Goal: Task Accomplishment & Management: Manage account settings

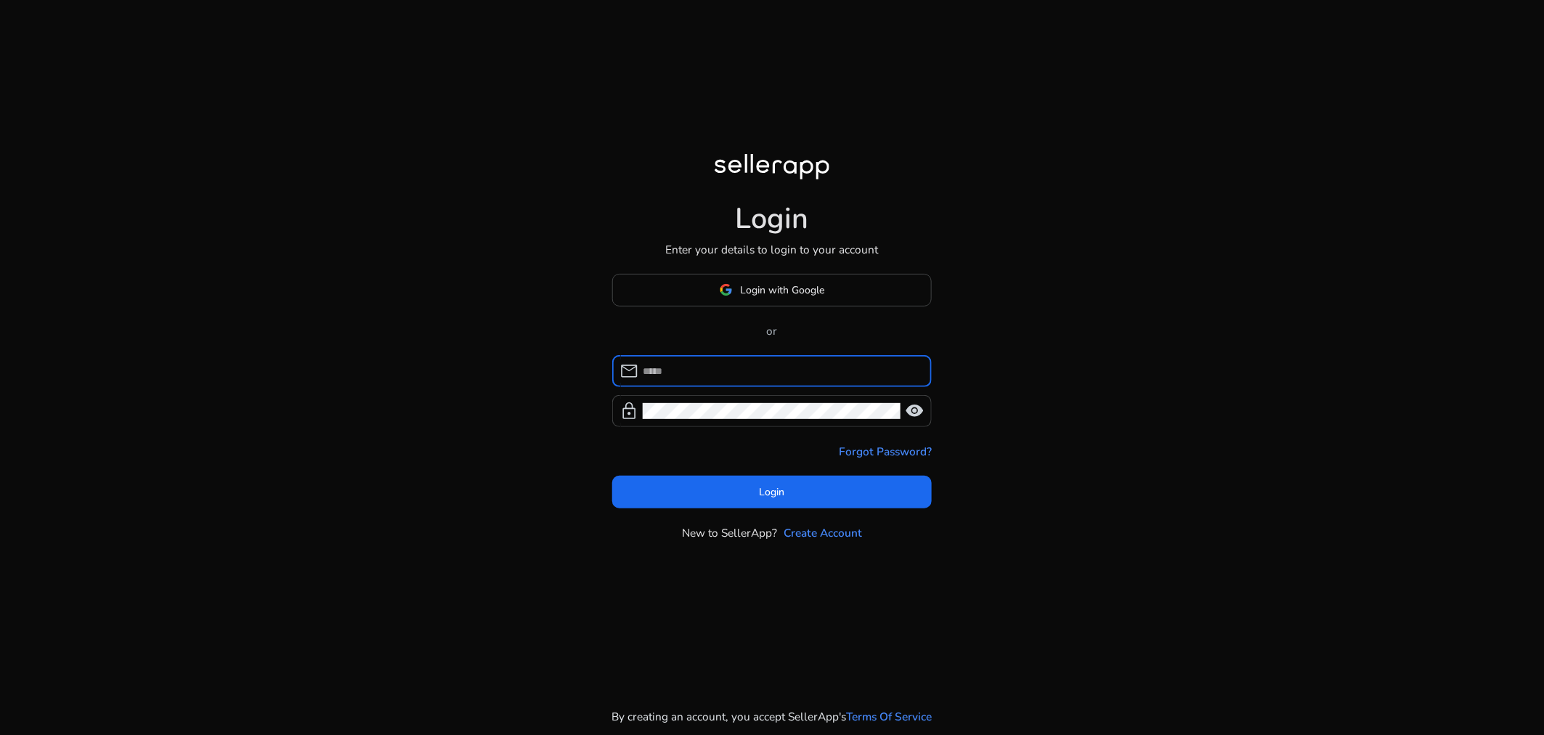
click at [748, 369] on input at bounding box center [781, 371] width 277 height 16
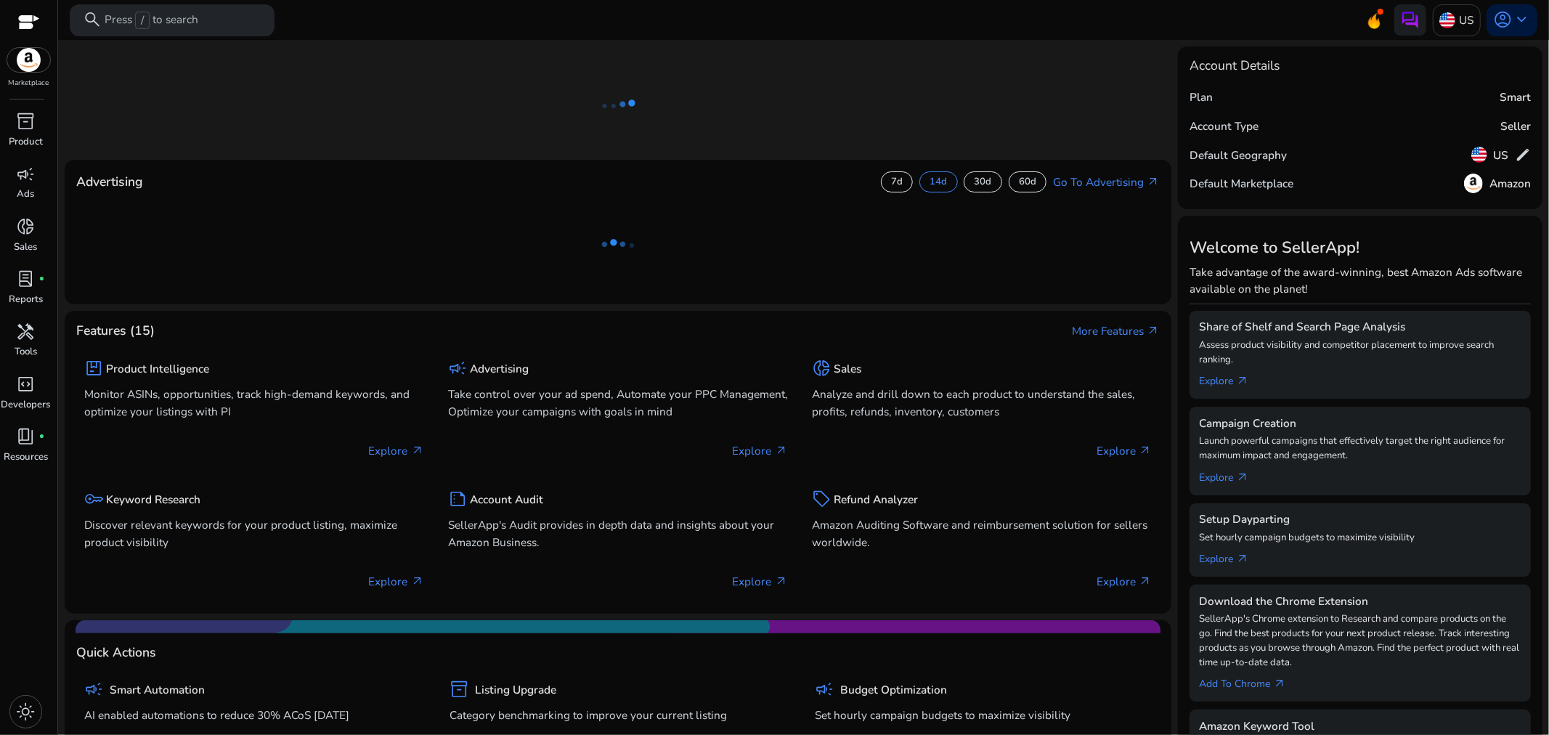
click at [341, 89] on ng-lottie at bounding box center [618, 106] width 1107 height 94
click at [23, 128] on span "inventory_2" at bounding box center [26, 121] width 19 height 19
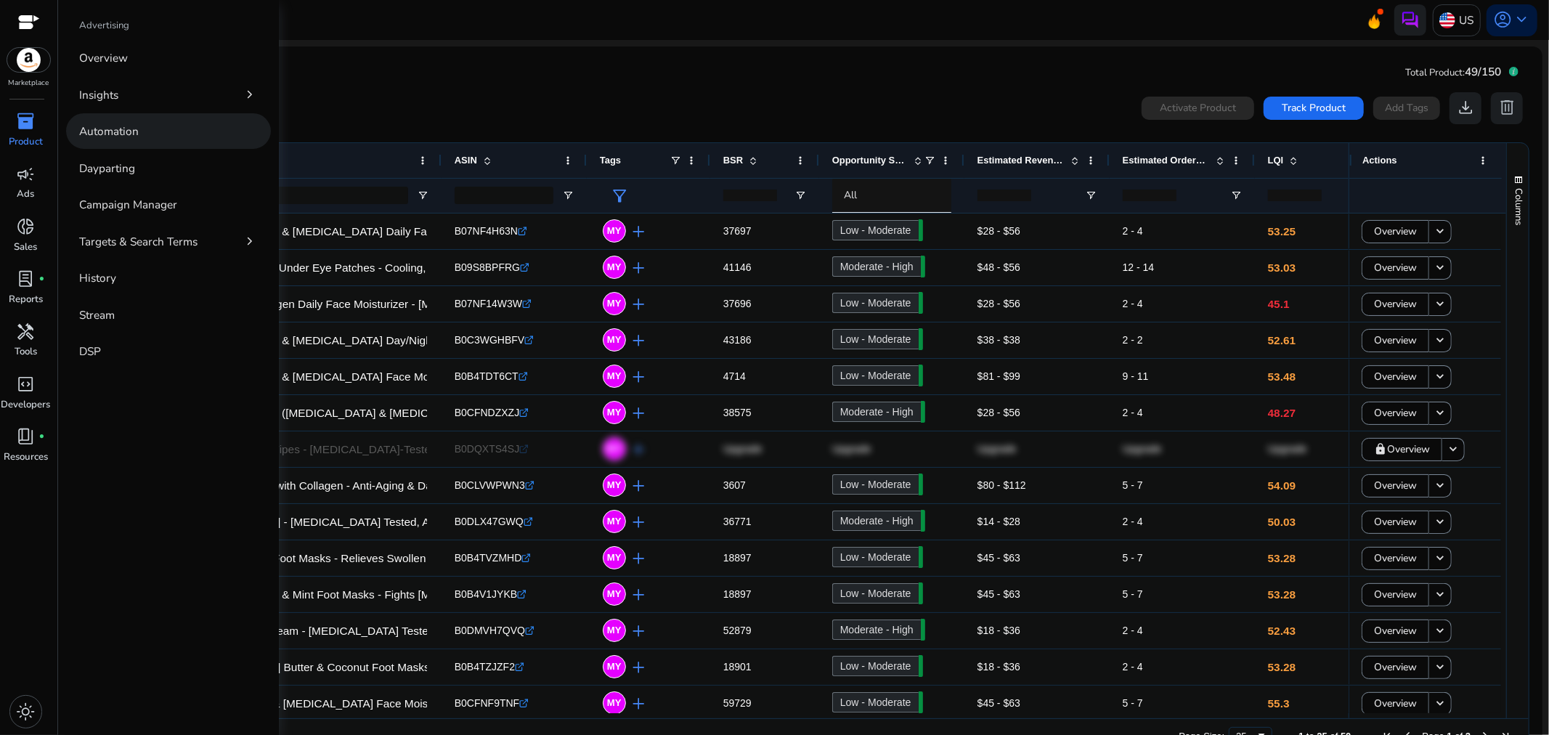
click at [126, 131] on p "Automation" at bounding box center [109, 131] width 60 height 17
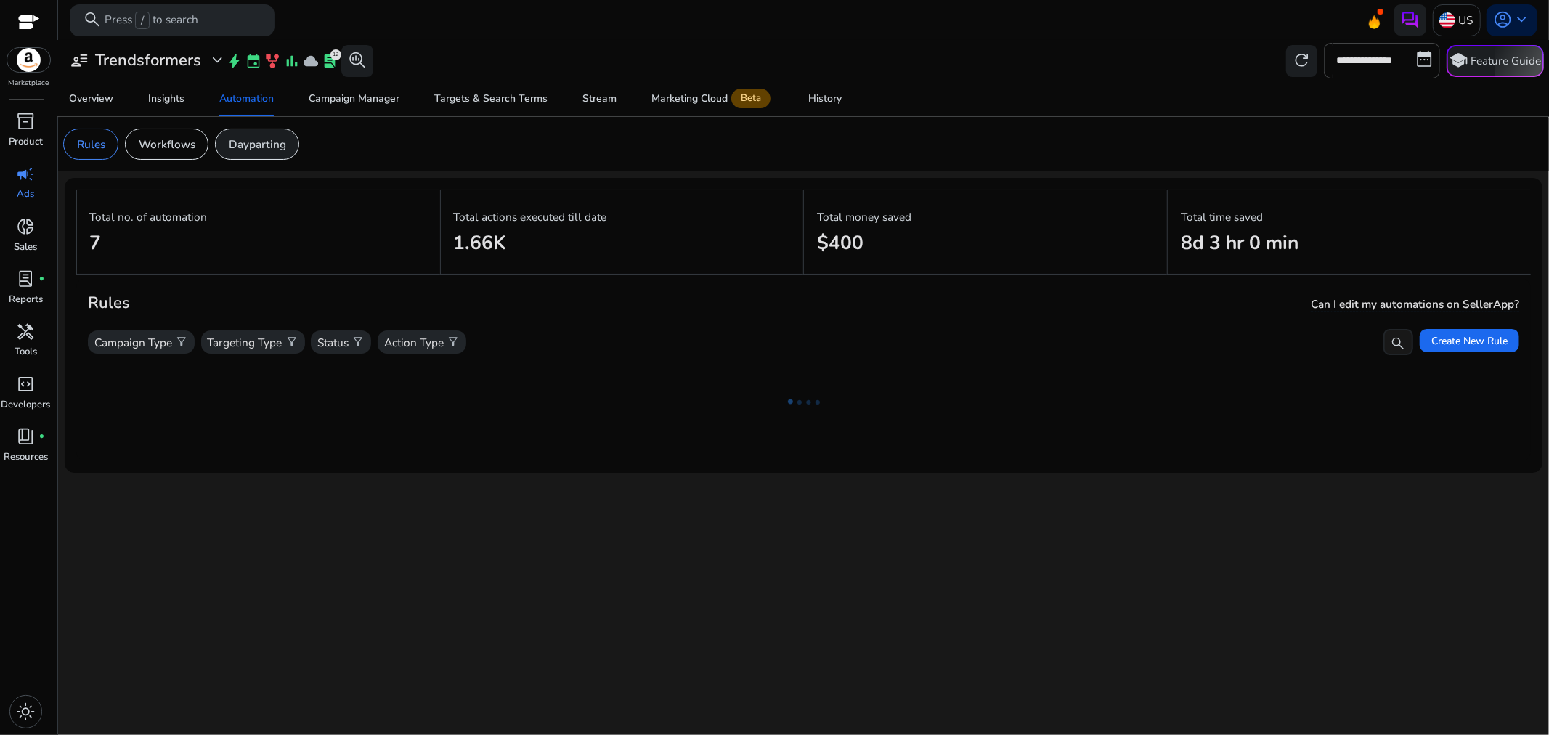
click at [256, 143] on p "Dayparting" at bounding box center [257, 144] width 57 height 17
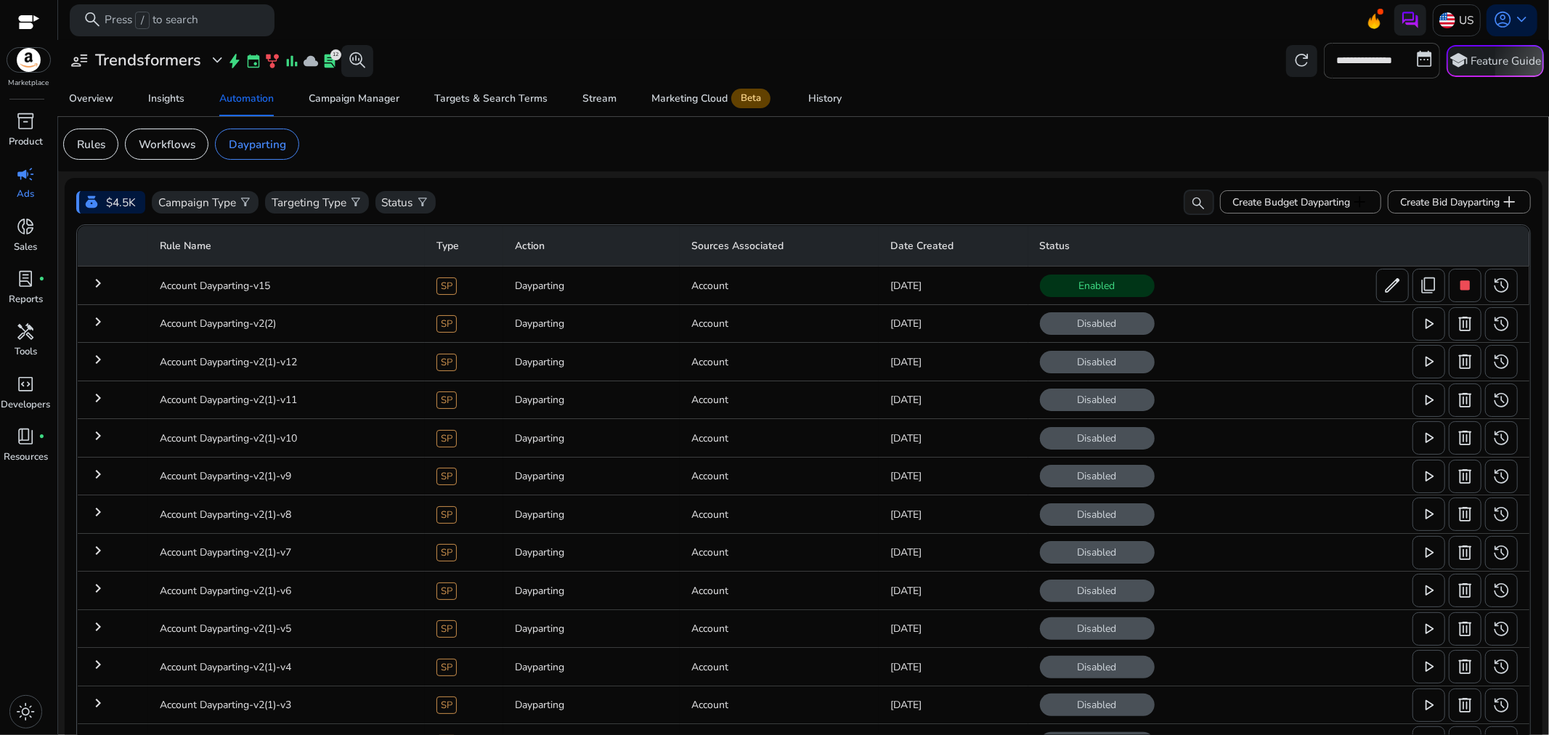
click at [96, 277] on mat-icon "keyboard_arrow_right" at bounding box center [97, 283] width 17 height 17
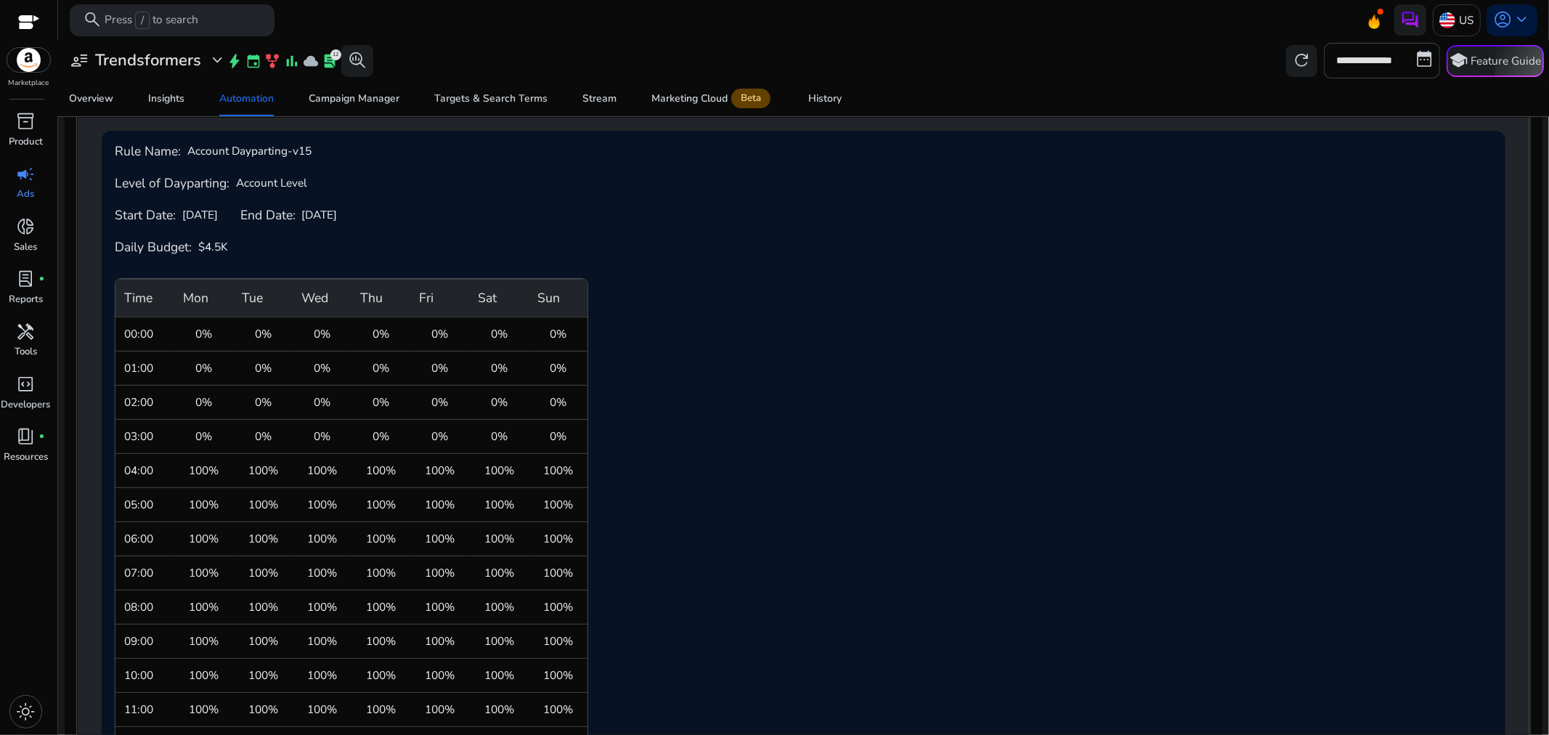
scroll to position [185, 0]
click at [720, 404] on div "Rule Name: Account Dayparting-v15 Level of Dayparting: Account Level Start Date…" at bounding box center [804, 664] width 1378 height 1038
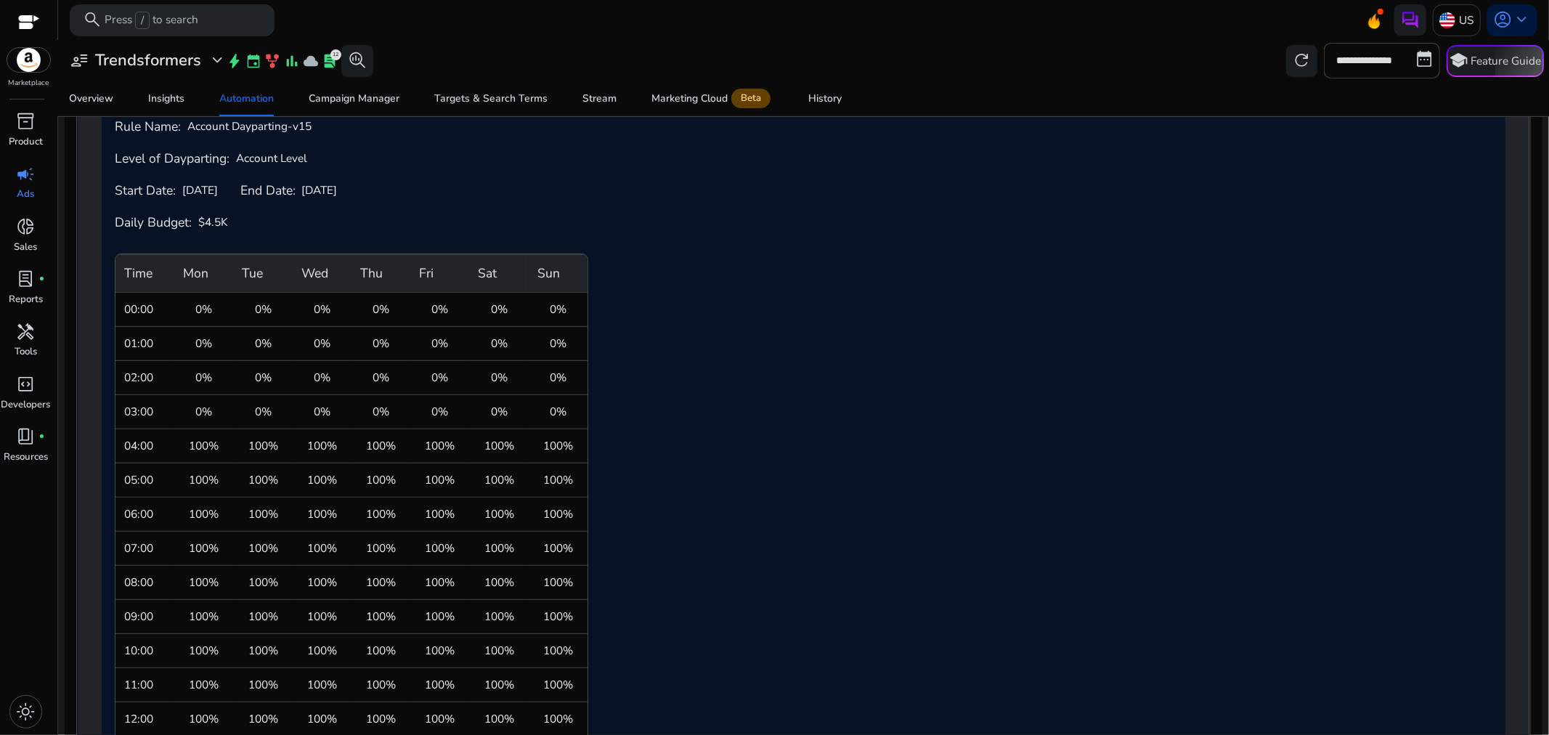
scroll to position [266, 0]
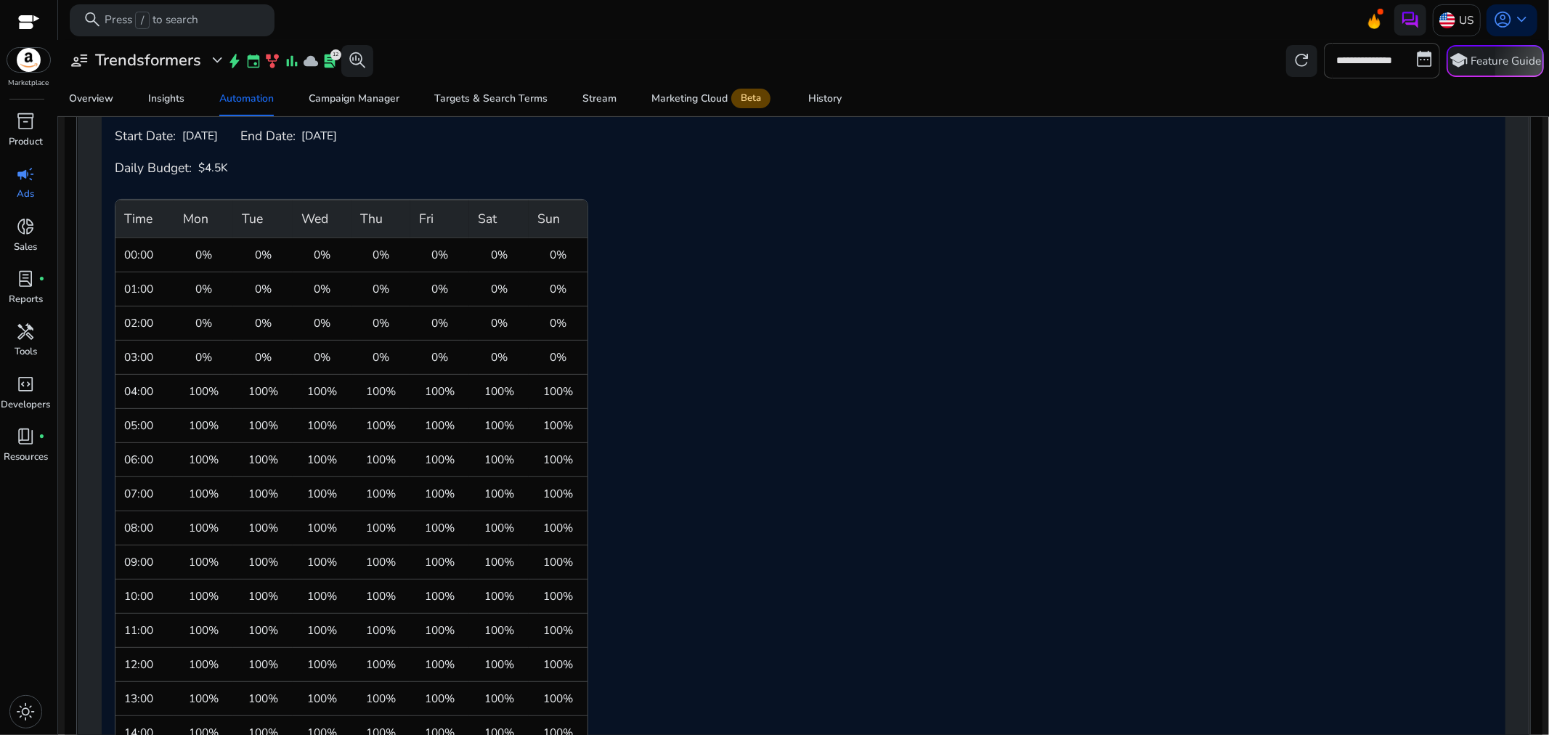
click at [664, 405] on div "Rule Name: Account Dayparting-v15 Level of Dayparting: Account Level Start Date…" at bounding box center [804, 583] width 1378 height 1038
